Goal: Task Accomplishment & Management: Manage account settings

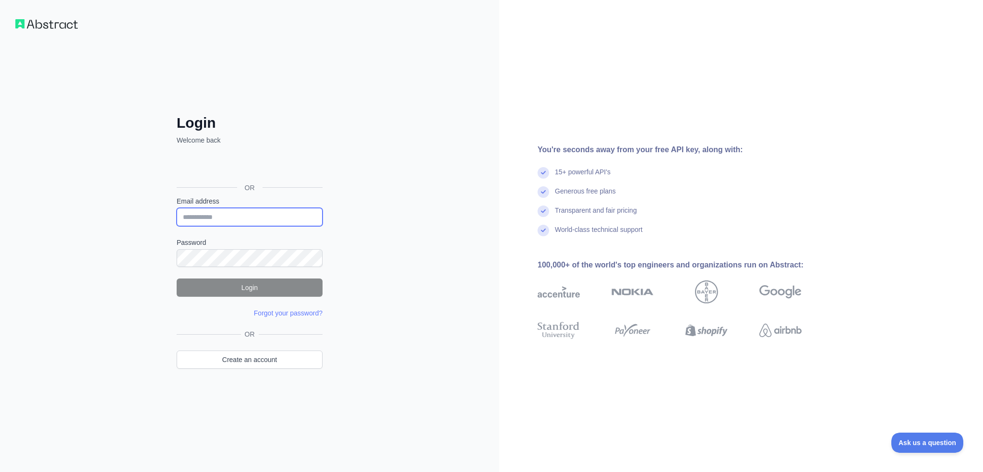
type input "**********"
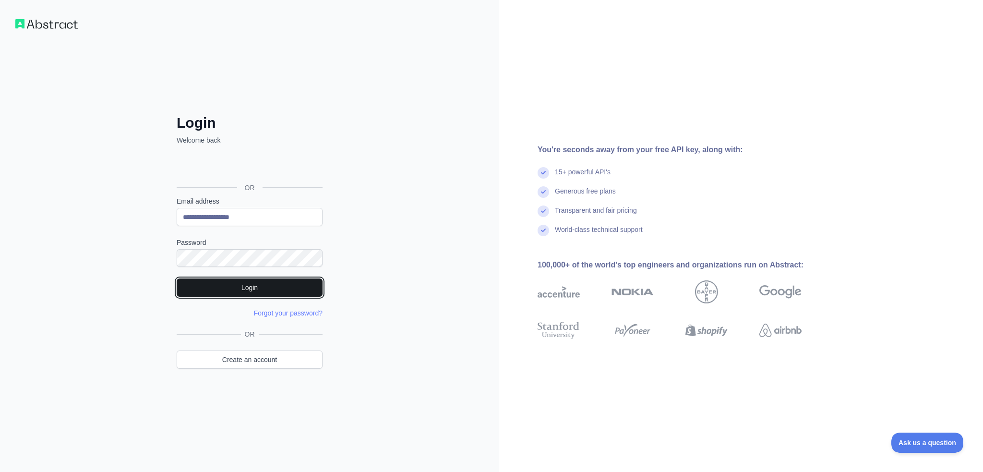
click at [211, 284] on button "Login" at bounding box center [250, 287] width 146 height 18
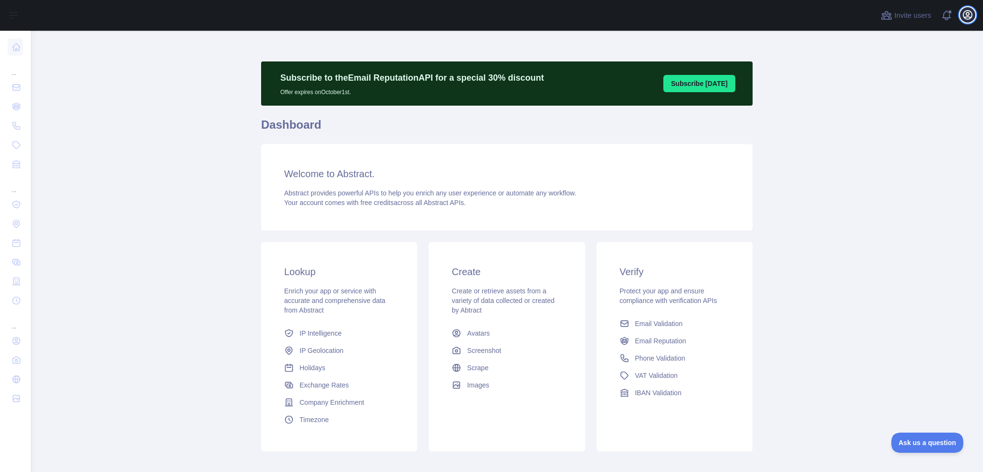
click at [968, 19] on icon "button" at bounding box center [967, 15] width 9 height 9
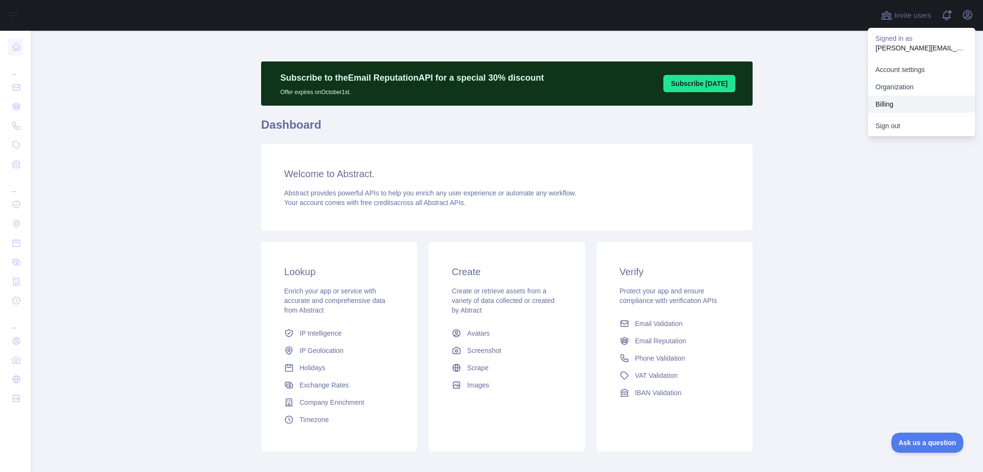
click at [892, 103] on button "Billing" at bounding box center [922, 104] width 108 height 17
